Goal: Check status: Check status

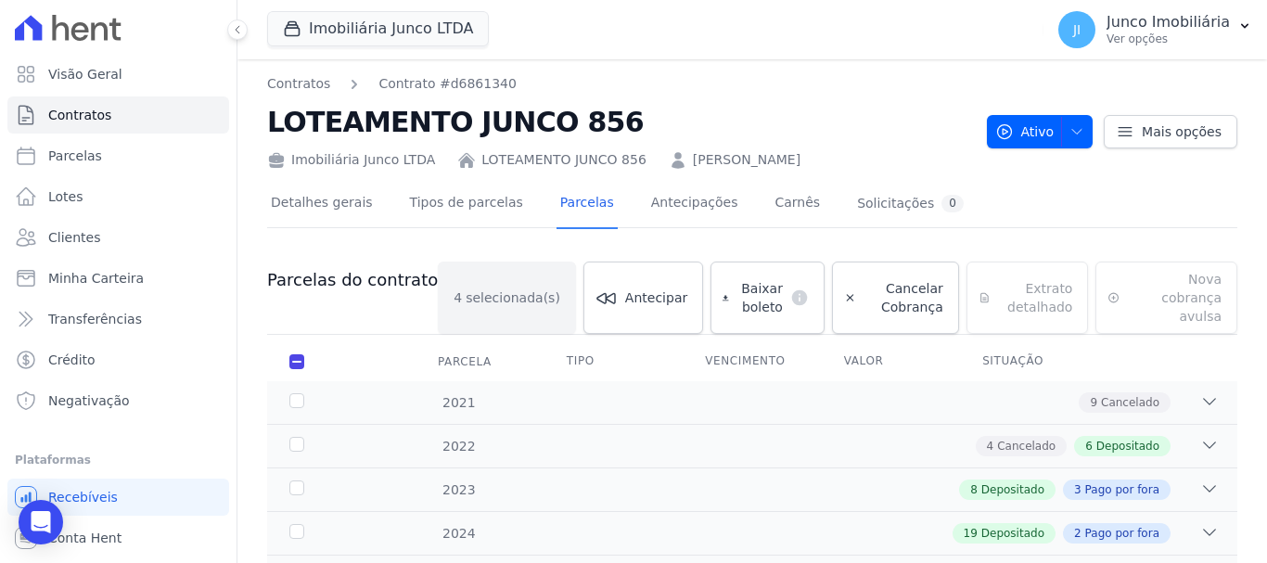
scroll to position [108, 0]
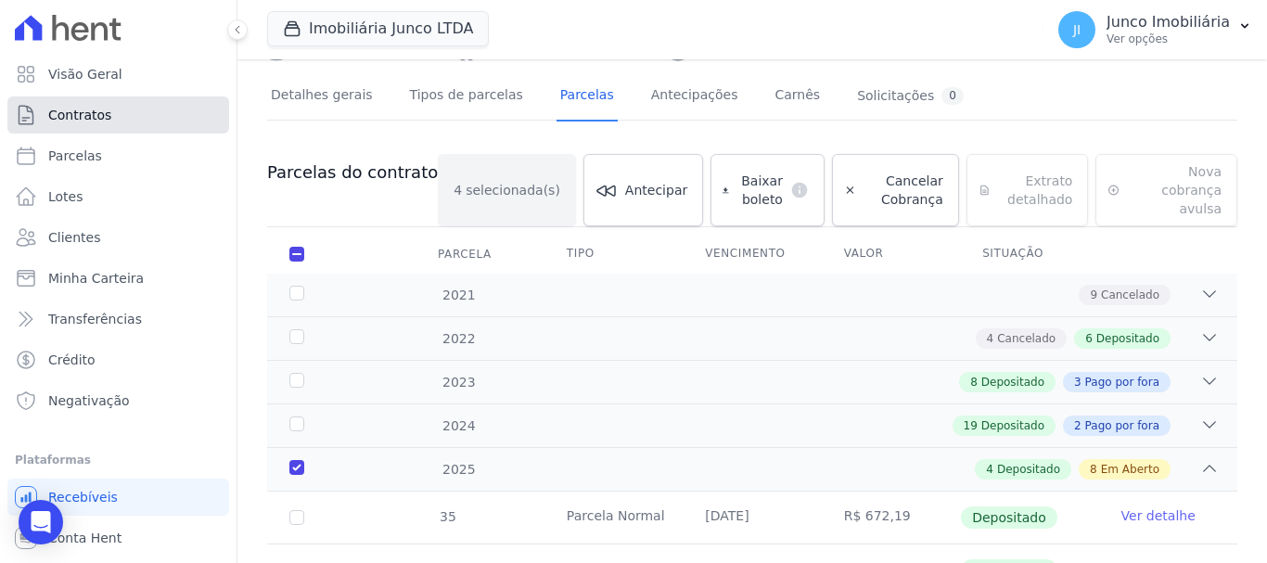
click at [106, 117] on span "Contratos" at bounding box center [79, 115] width 63 height 19
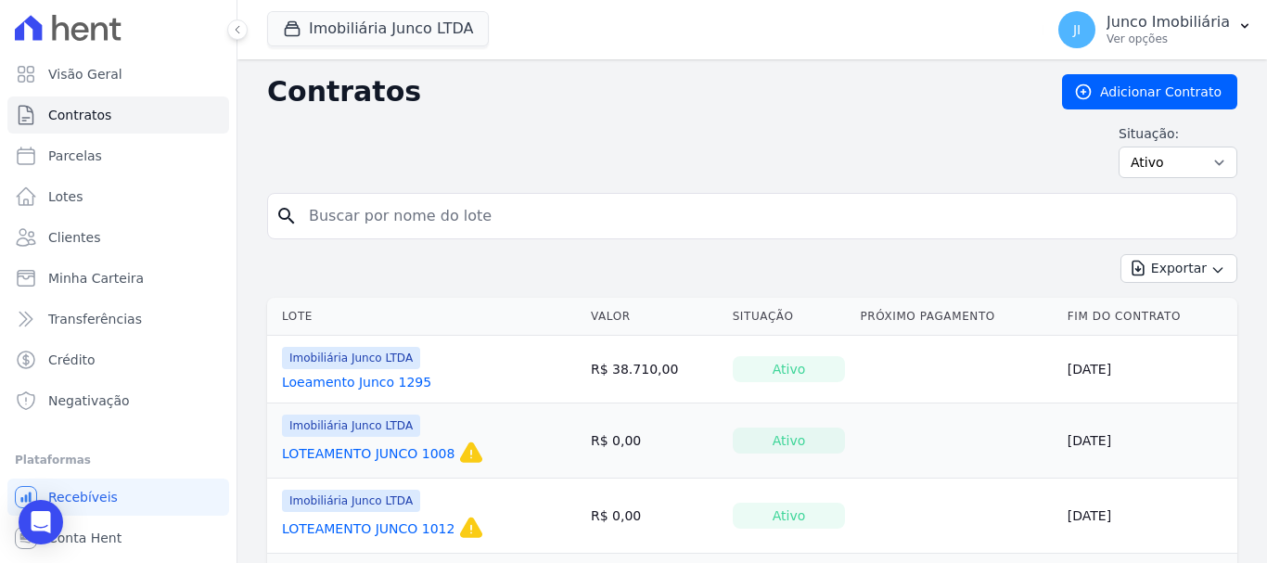
click at [406, 216] on input "search" at bounding box center [763, 216] width 931 height 37
type input "1269"
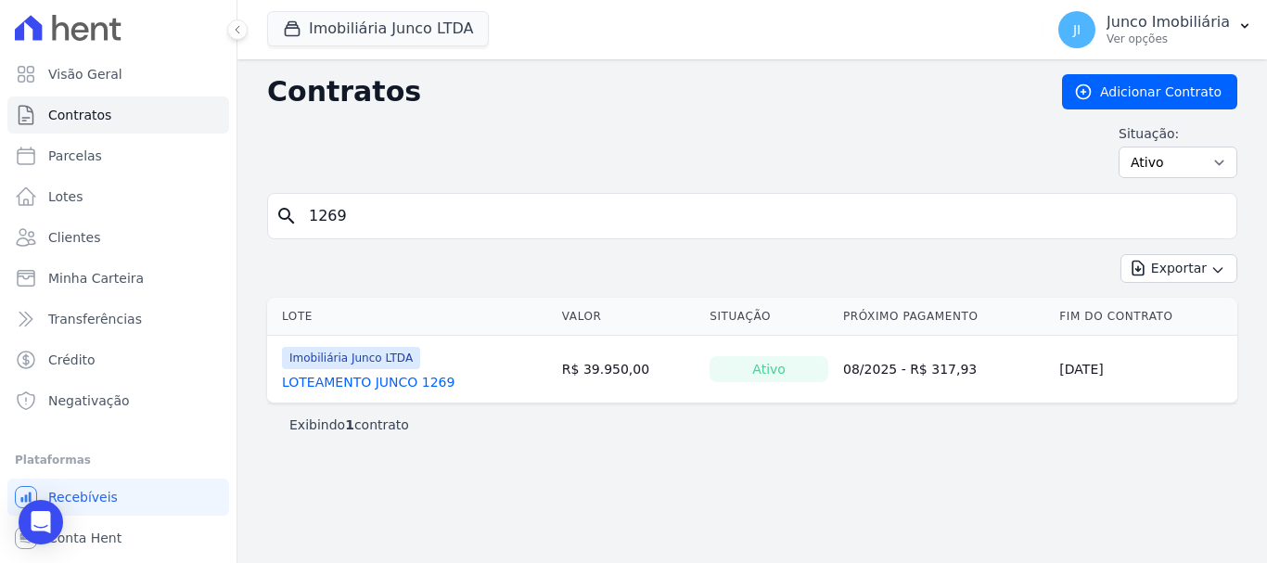
click at [427, 385] on link "LOTEAMENTO JUNCO 1269" at bounding box center [368, 382] width 173 height 19
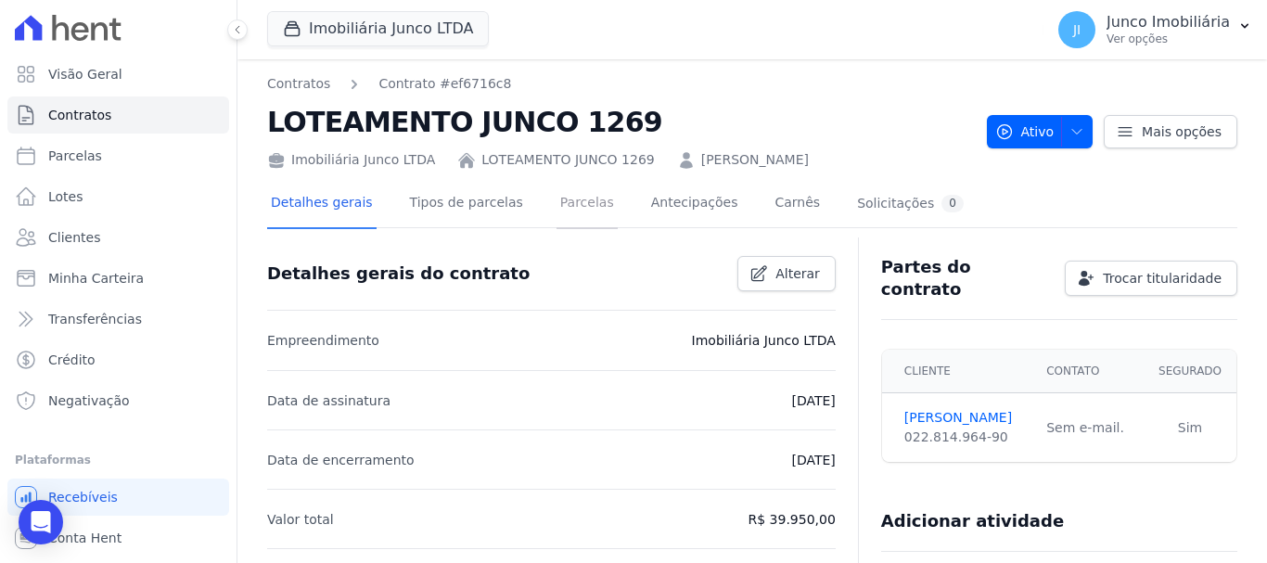
click at [582, 206] on link "Parcelas" at bounding box center [586, 204] width 61 height 49
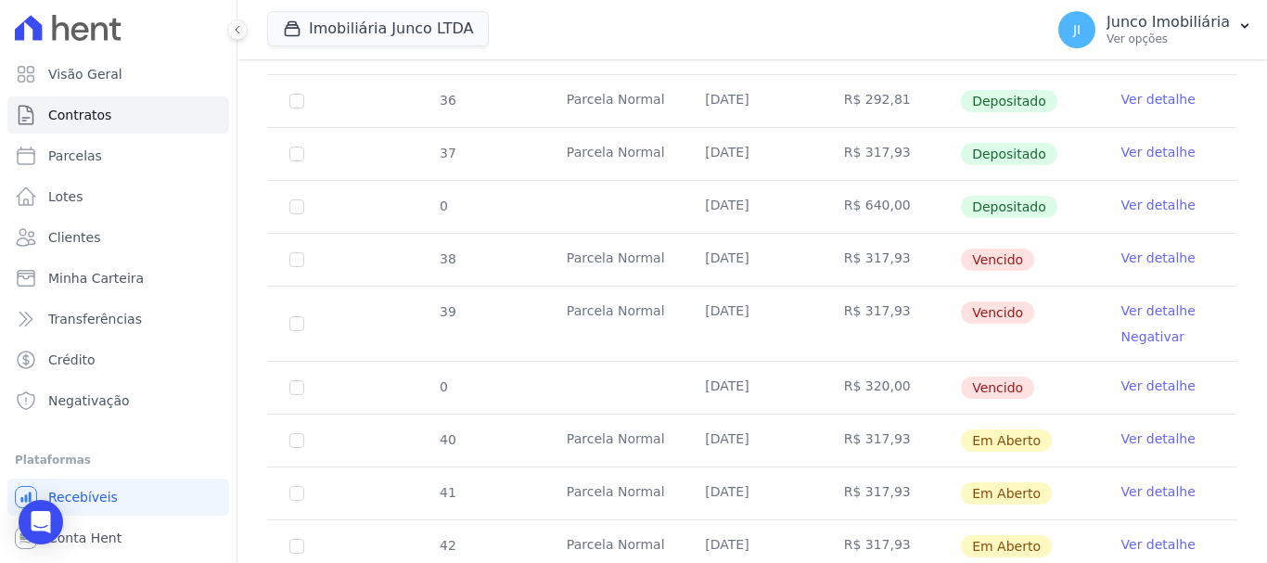
scroll to position [649, 0]
